Goal: Transaction & Acquisition: Download file/media

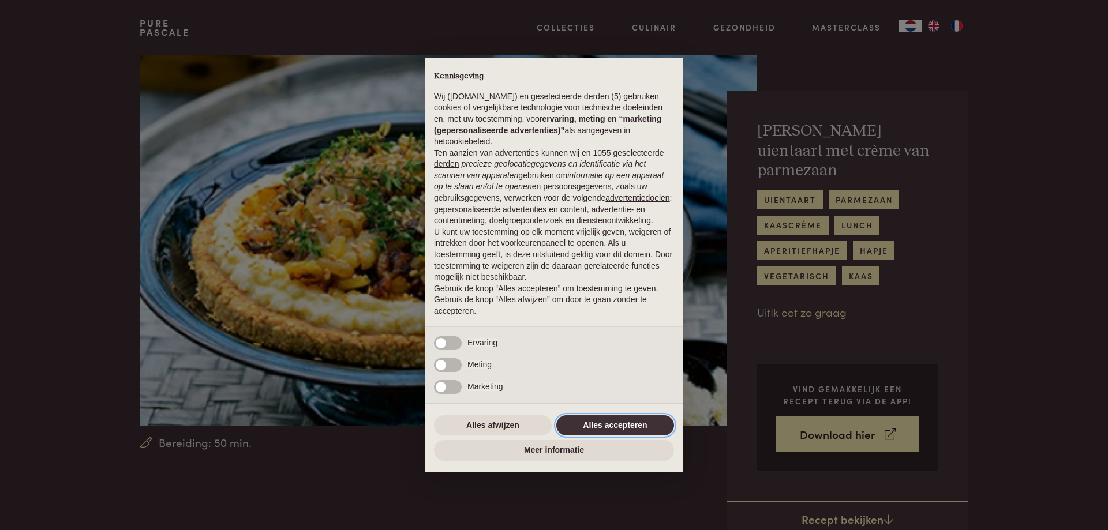
click at [600, 426] on button "Alles accepteren" at bounding box center [615, 425] width 118 height 21
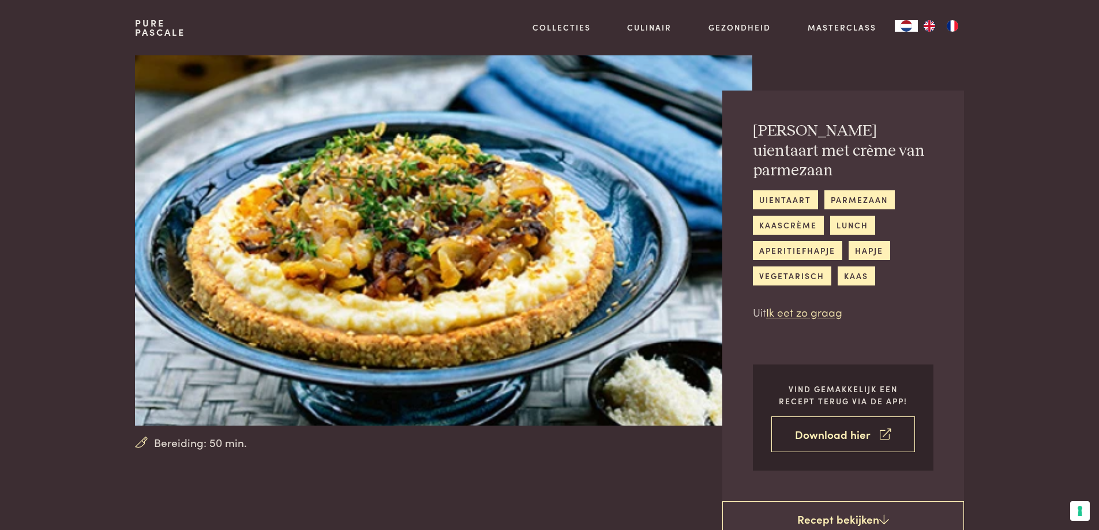
click at [824, 435] on link "Download hier" at bounding box center [843, 434] width 144 height 36
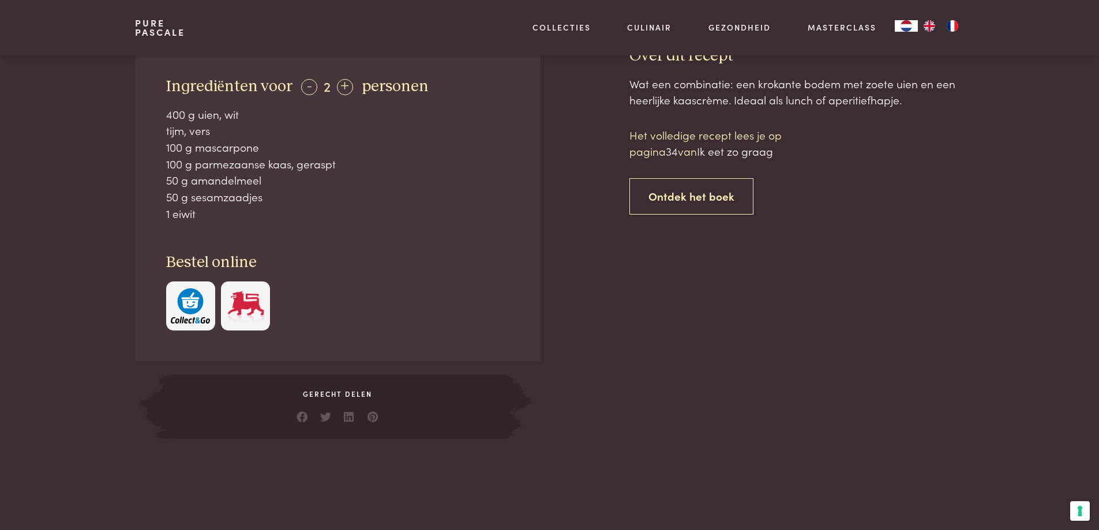
scroll to position [397, 0]
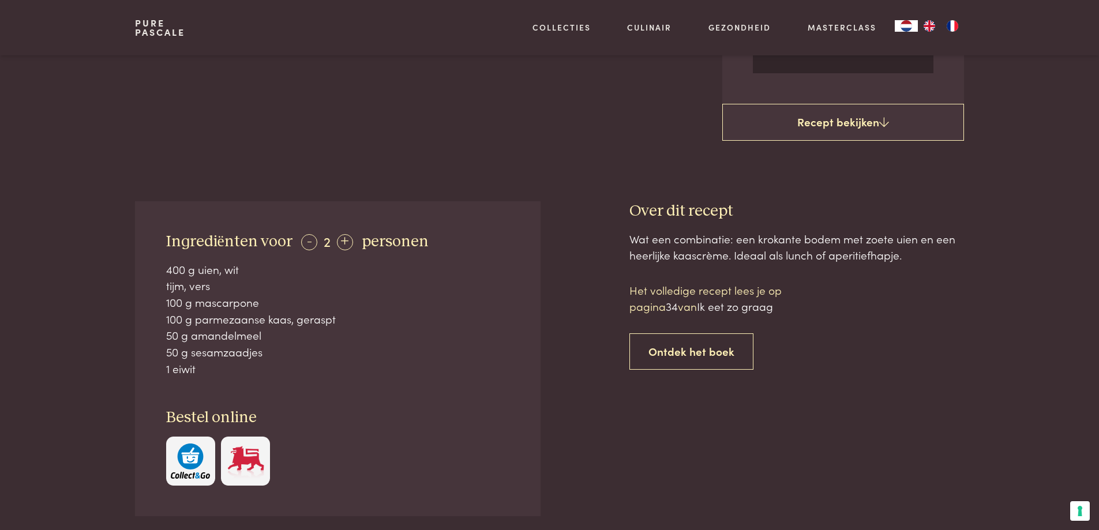
drag, startPoint x: 167, startPoint y: 242, endPoint x: 304, endPoint y: 376, distance: 191.7
click at [304, 376] on div "Ingrediënten voor - 2 + personen 400 g uien, wit tijm, vers 100 g mascarpone 10…" at bounding box center [337, 358] width 405 height 315
copy div "Ingrediënten voor - 2 + personen 400 g uien, wit tijm, vers 100 g mascarpone 10…"
click at [307, 371] on div "1 eiwit" at bounding box center [338, 369] width 344 height 17
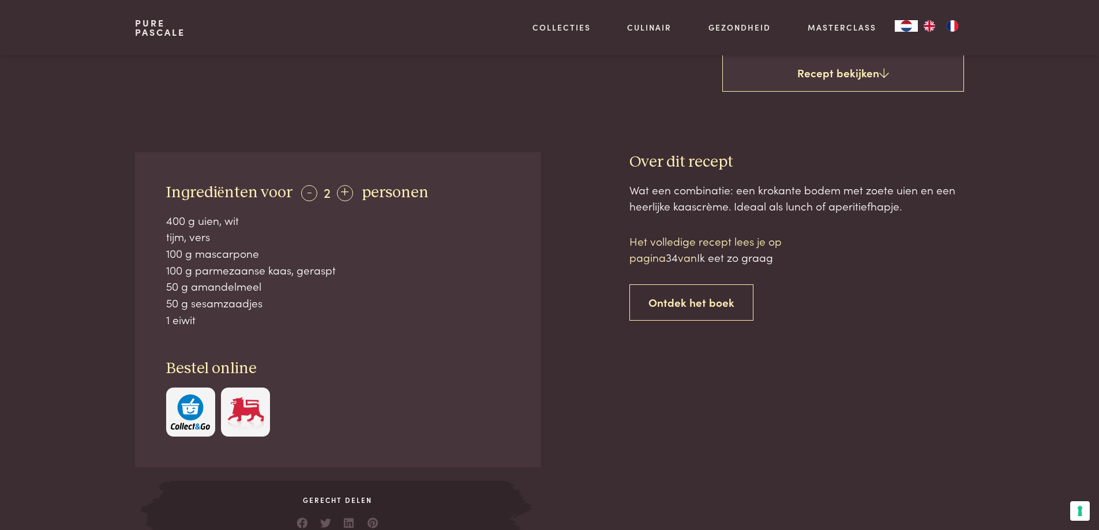
scroll to position [440, 0]
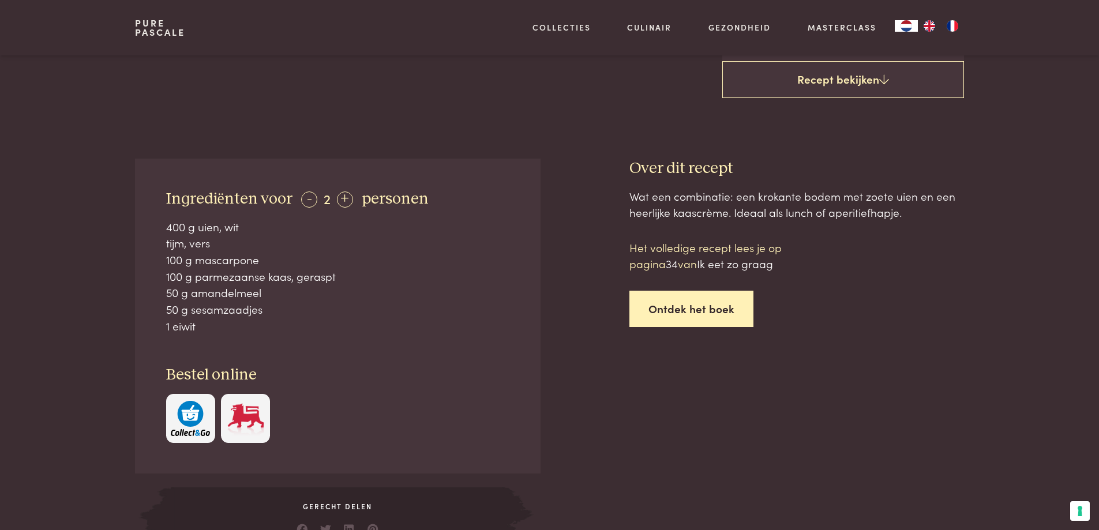
click at [686, 311] on link "Ontdek het boek" at bounding box center [691, 309] width 124 height 36
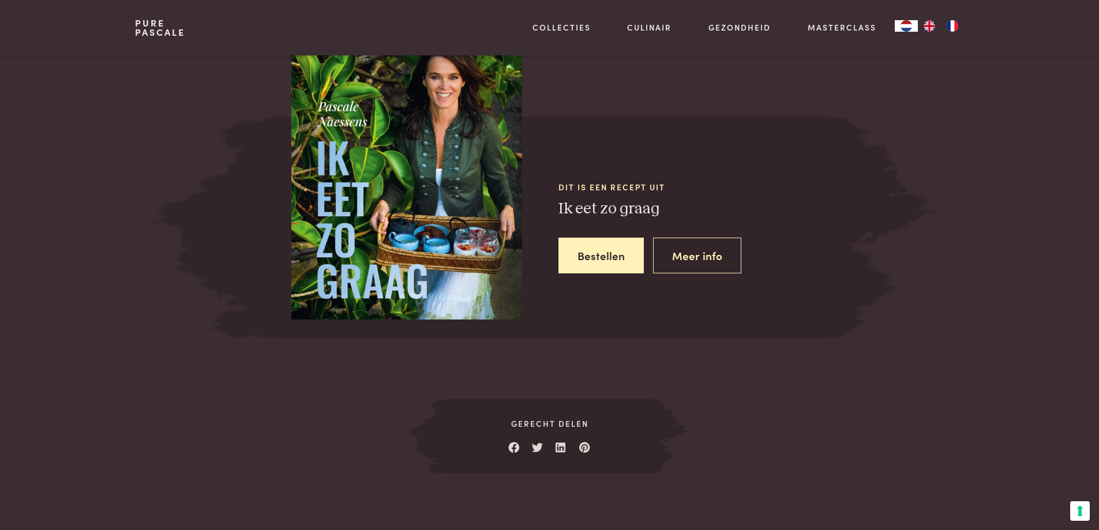
scroll to position [1114, 0]
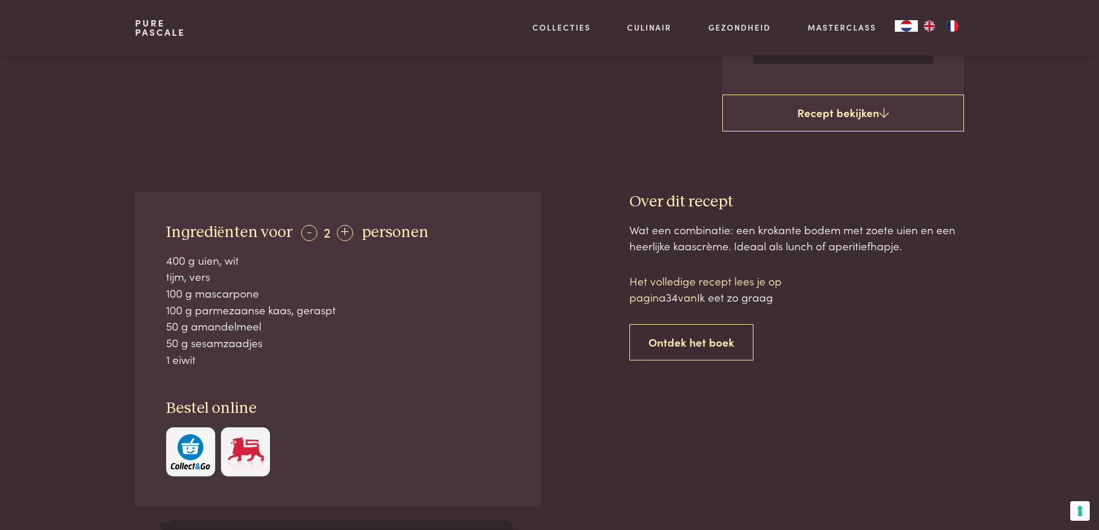
scroll to position [395, 0]
